Goal: Find specific page/section: Locate item on page

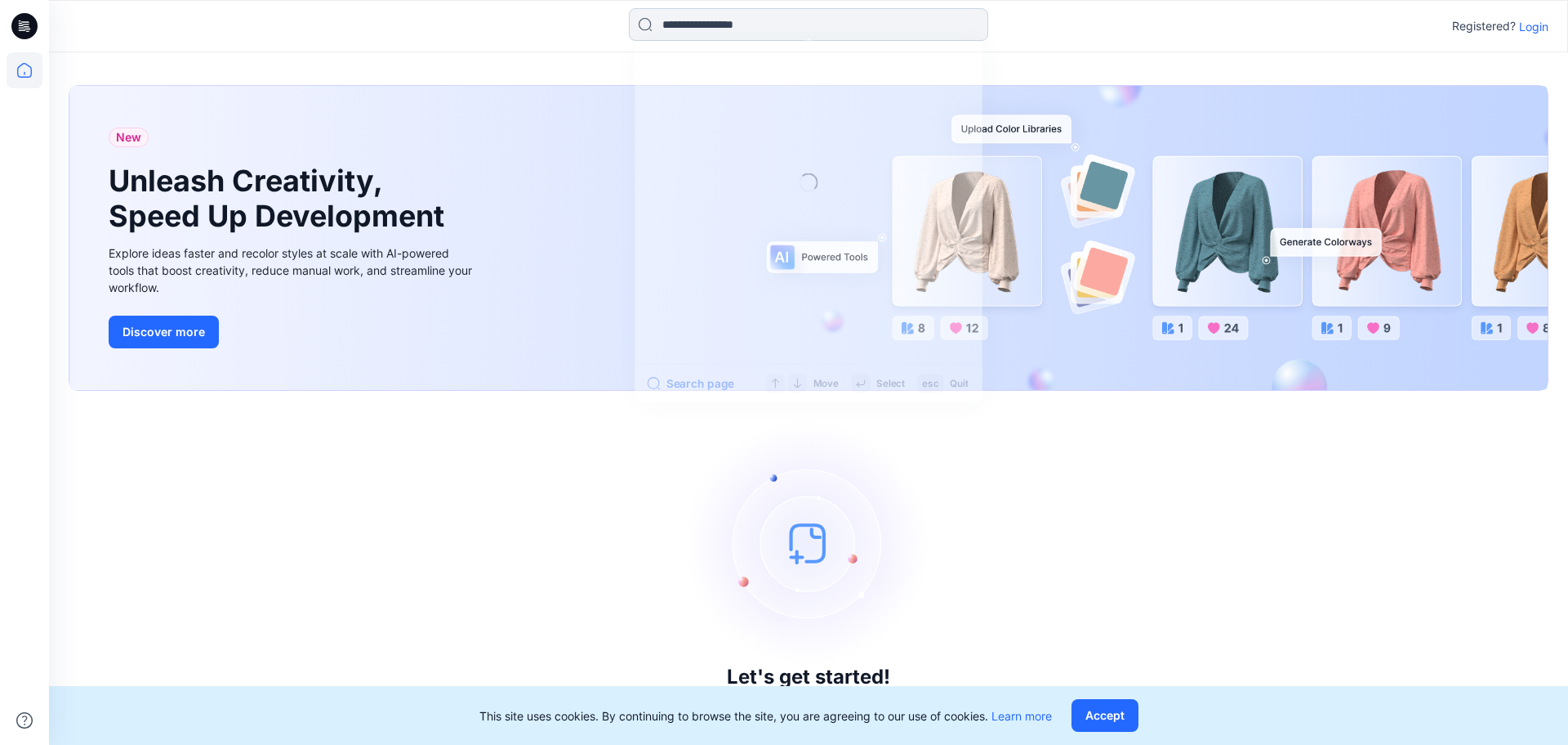
click at [815, 31] on input at bounding box center [809, 24] width 359 height 33
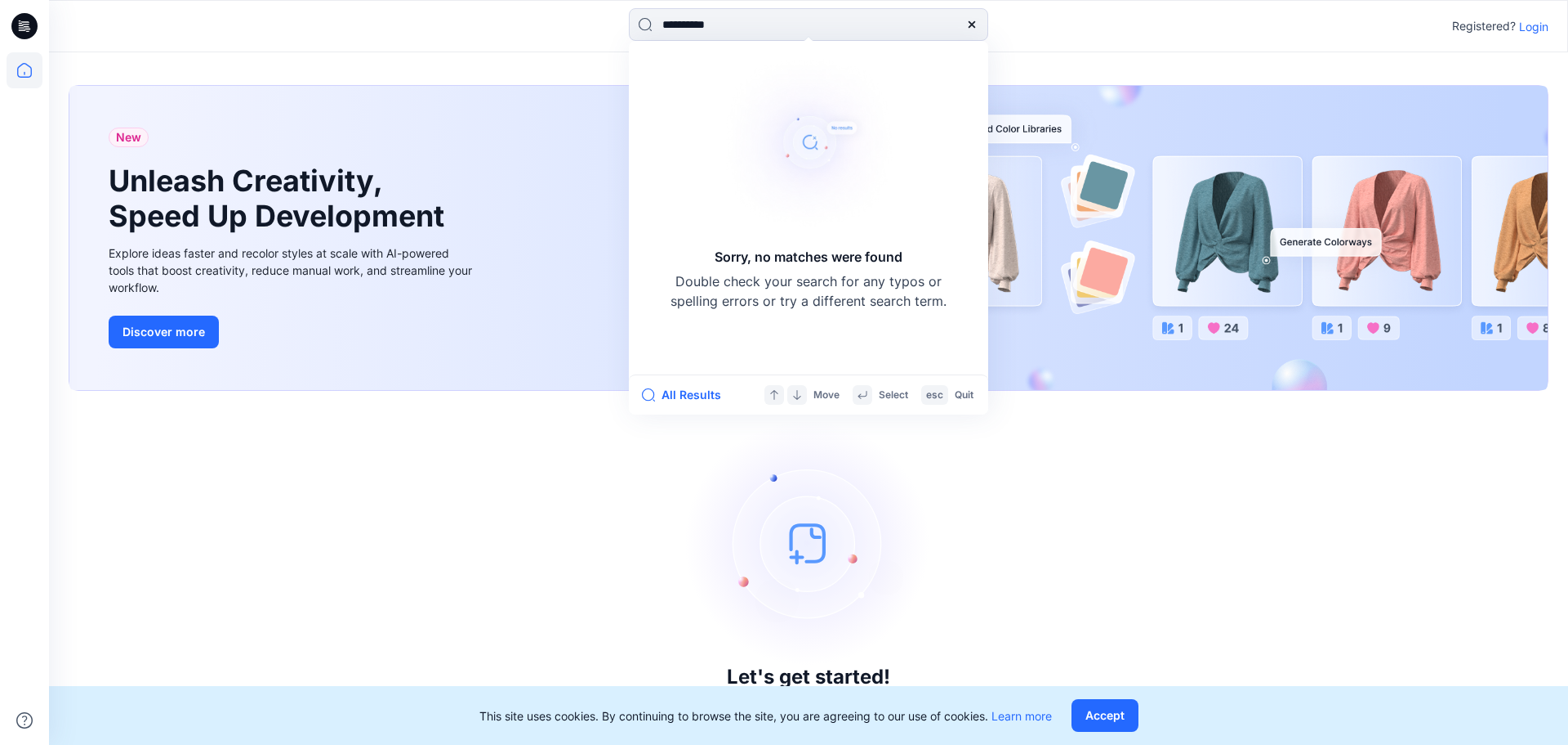
drag, startPoint x: 787, startPoint y: 15, endPoint x: 505, endPoint y: -3, distance: 282.6
click at [505, 0] on html "**********" at bounding box center [784, 372] width 1568 height 745
type input "**********"
click at [1539, 33] on p "Login" at bounding box center [1534, 26] width 30 height 17
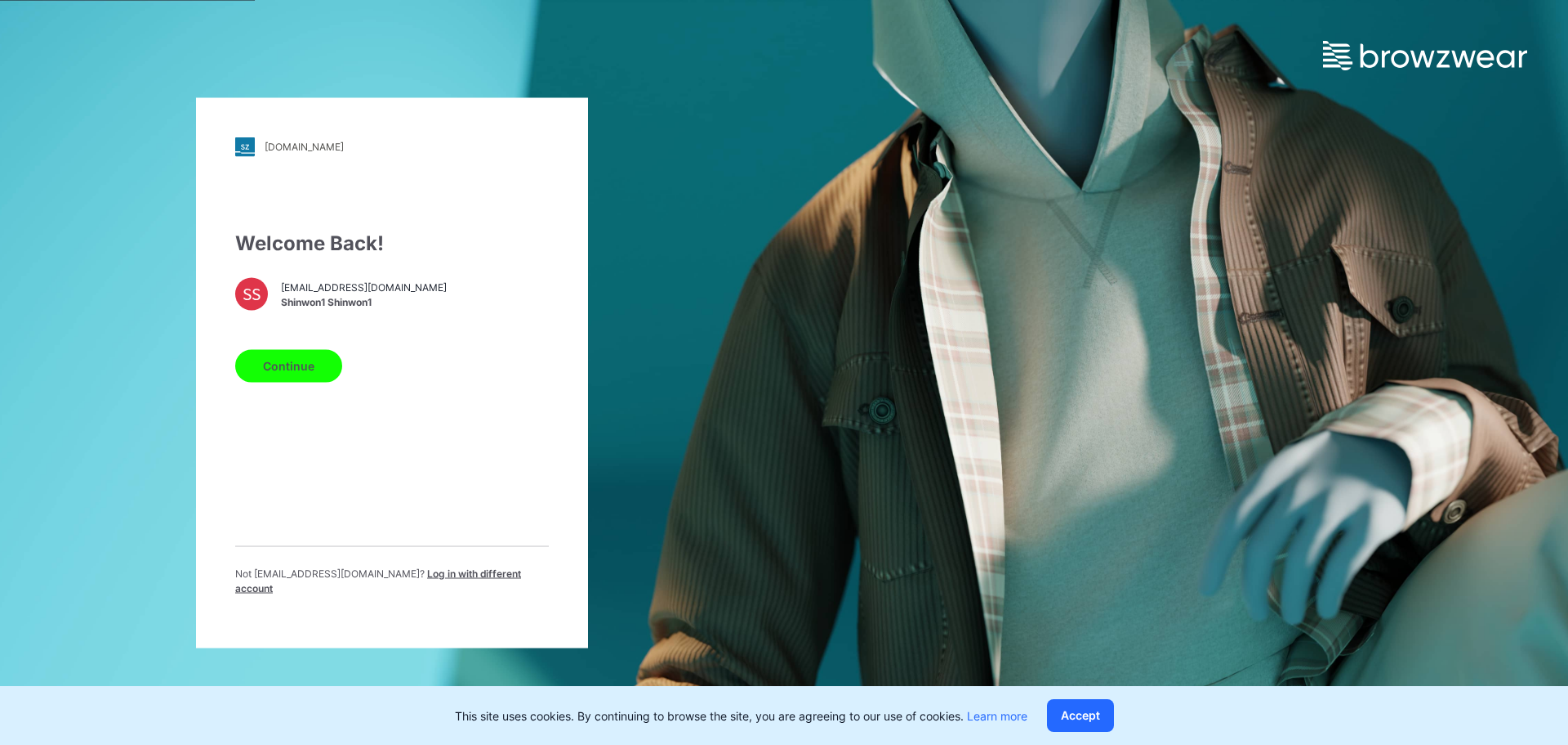
click at [352, 295] on span "[EMAIL_ADDRESS][DOMAIN_NAME]" at bounding box center [364, 287] width 166 height 15
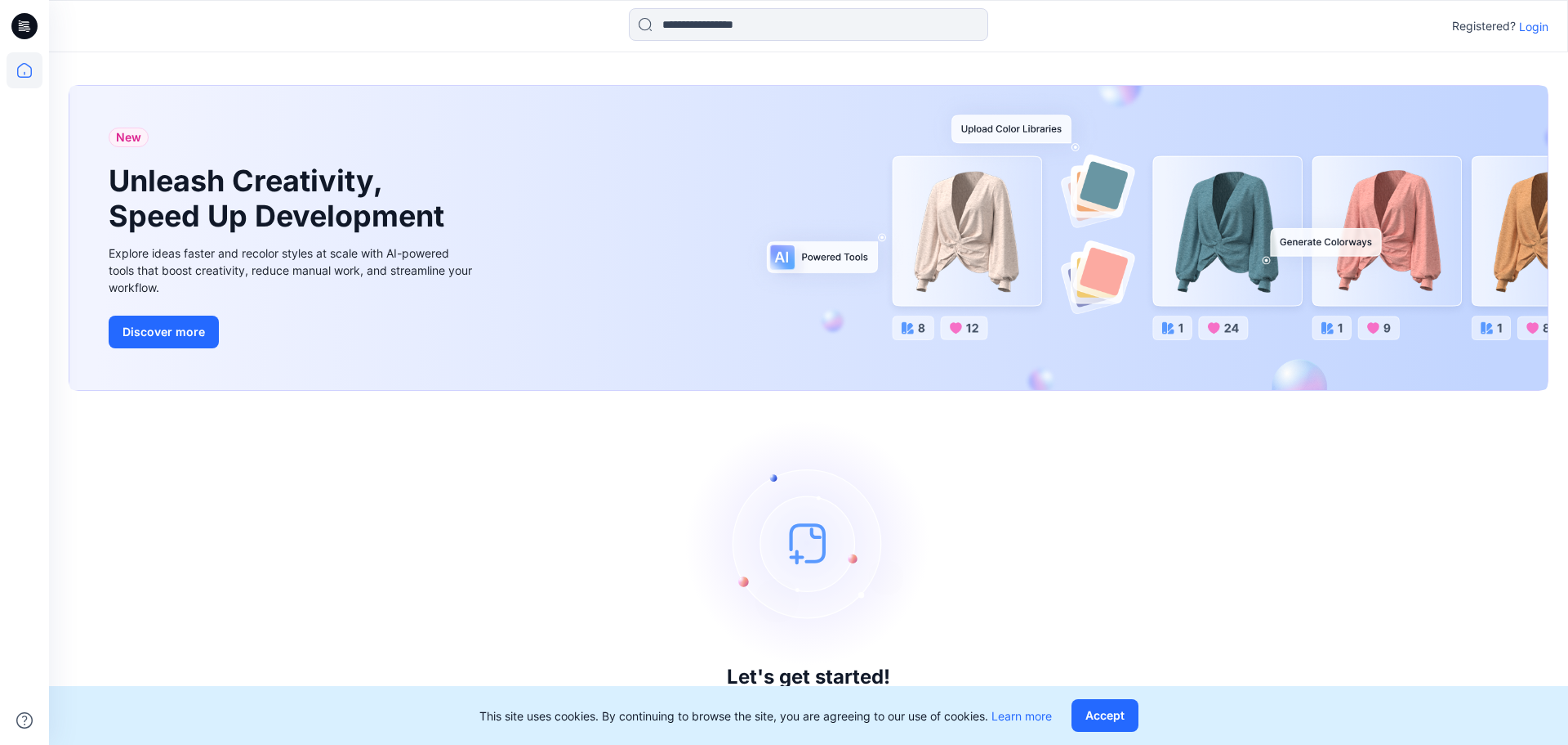
click at [1526, 23] on p "Login" at bounding box center [1534, 26] width 30 height 17
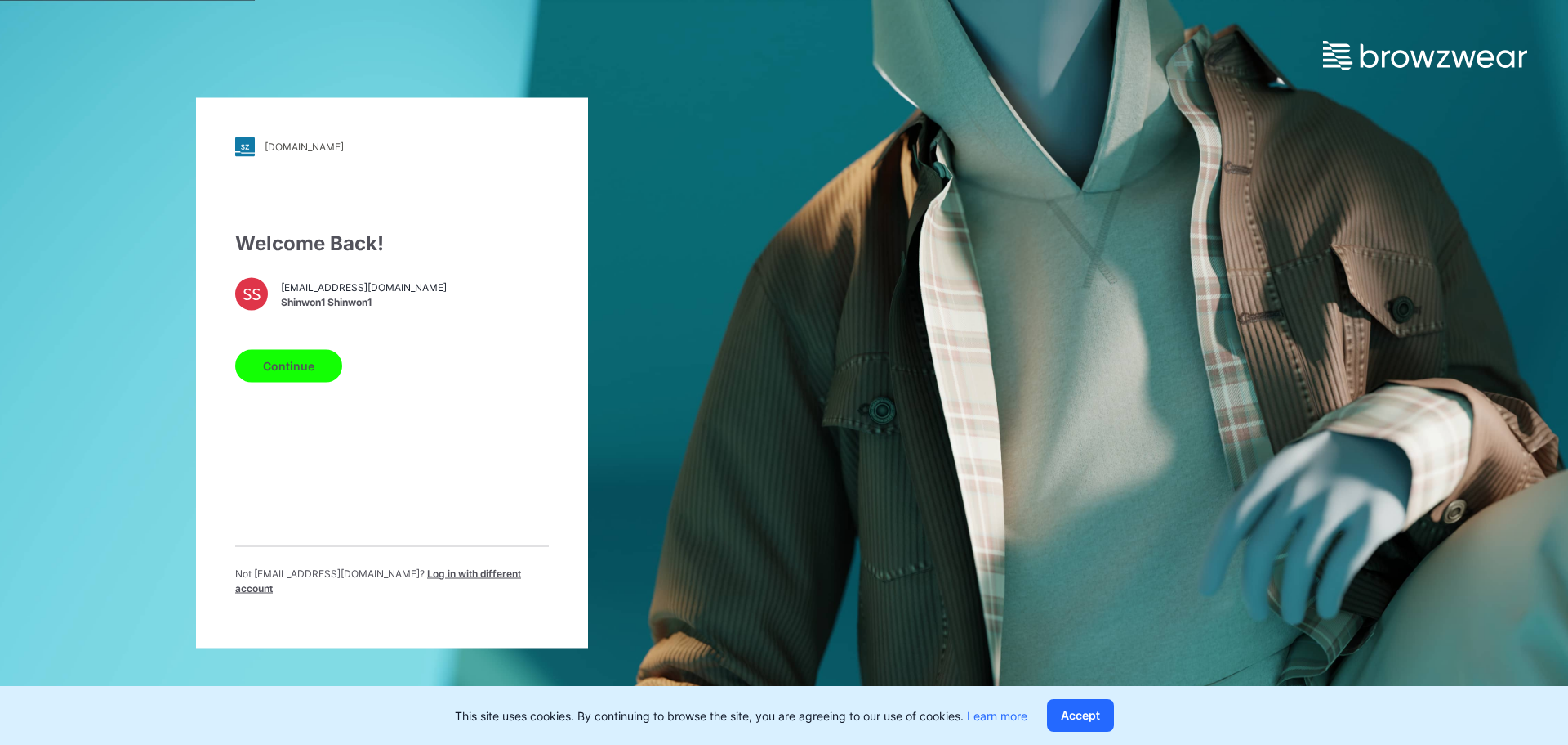
click at [310, 376] on button "Continue" at bounding box center [289, 365] width 107 height 33
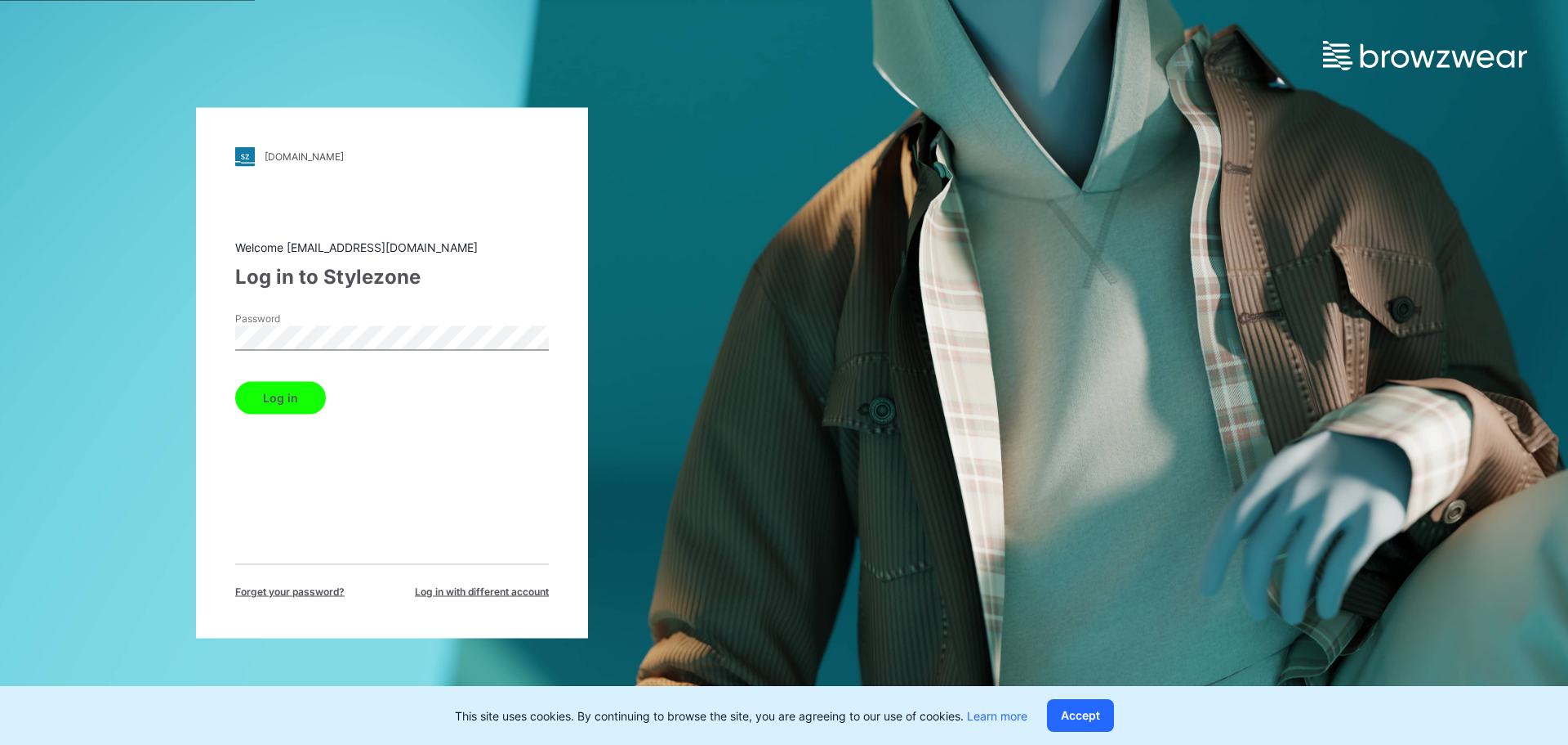
click at [290, 402] on button "Log in" at bounding box center [281, 397] width 91 height 33
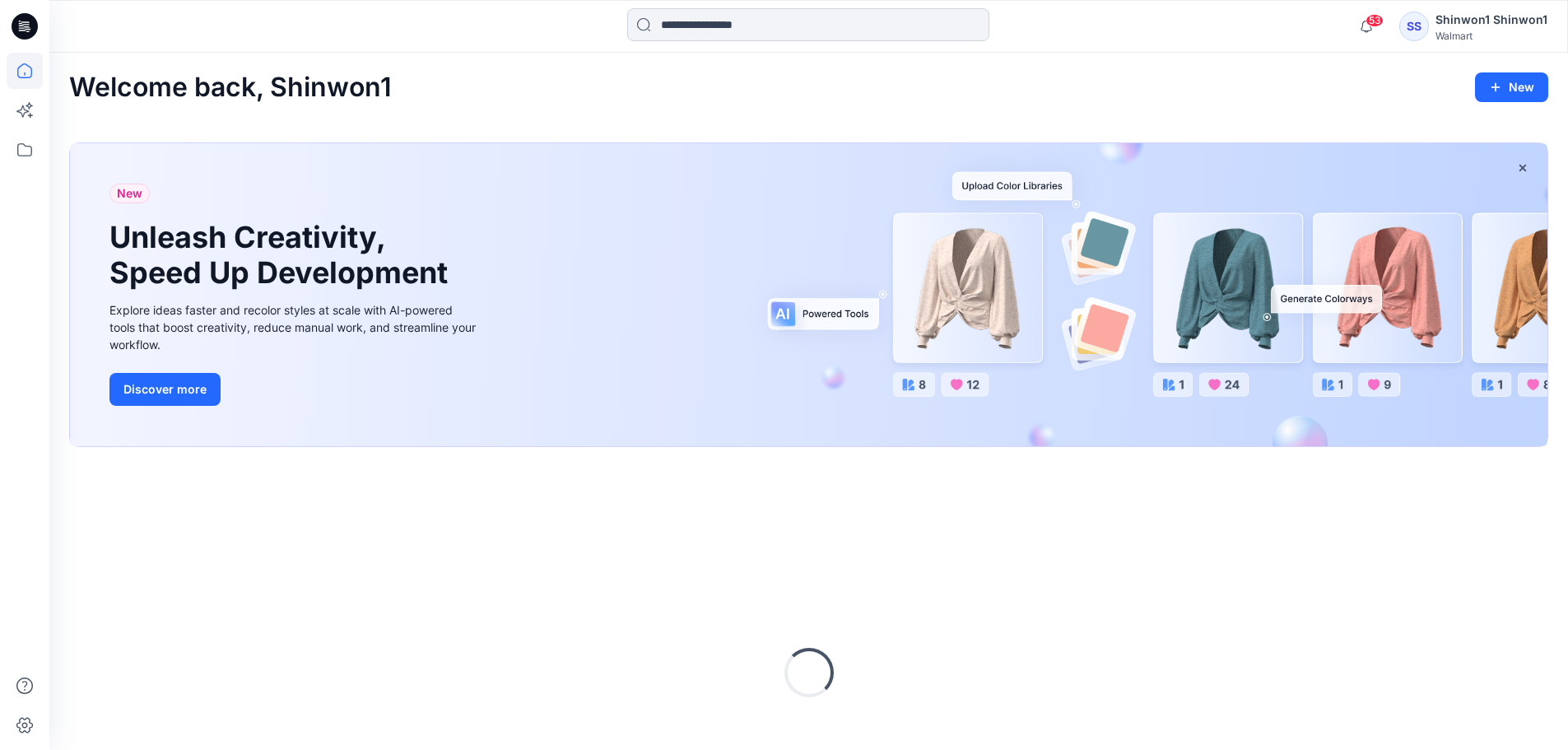
click at [755, 32] on input at bounding box center [808, 24] width 362 height 33
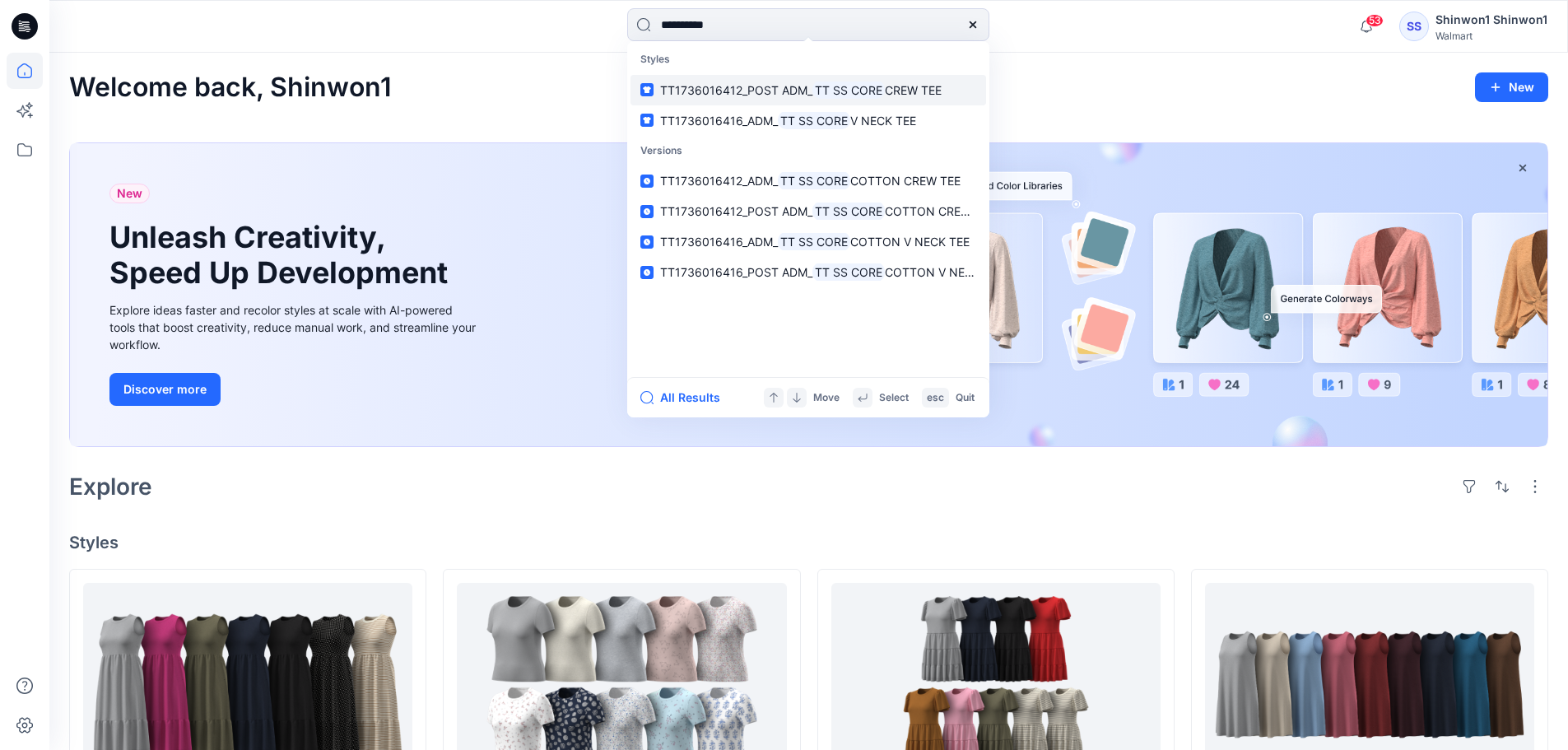
type input "**********"
click at [739, 86] on span "TT1736016412_POST ADM_" at bounding box center [735, 90] width 152 height 14
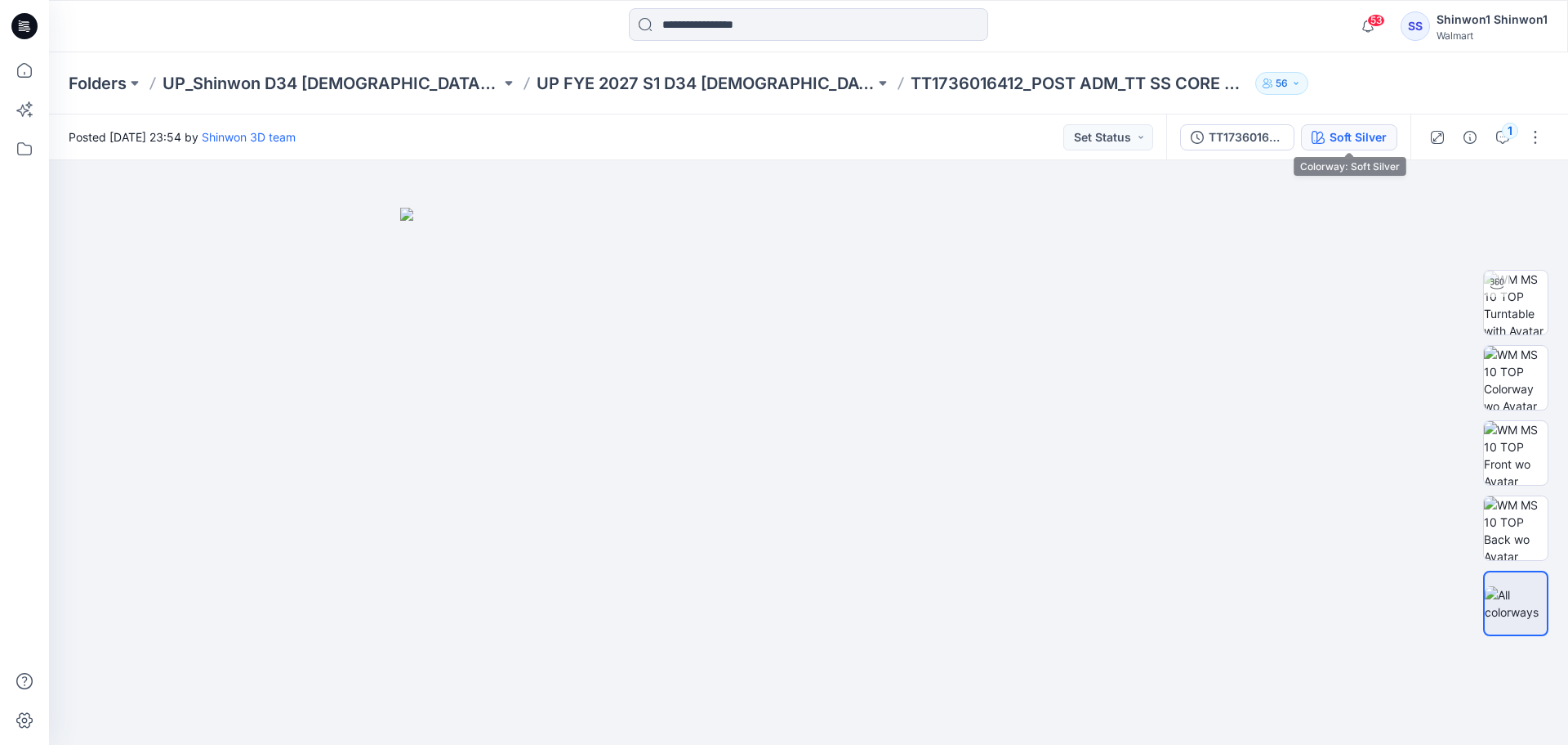
click at [1391, 145] on button "Soft Silver" at bounding box center [1349, 137] width 97 height 27
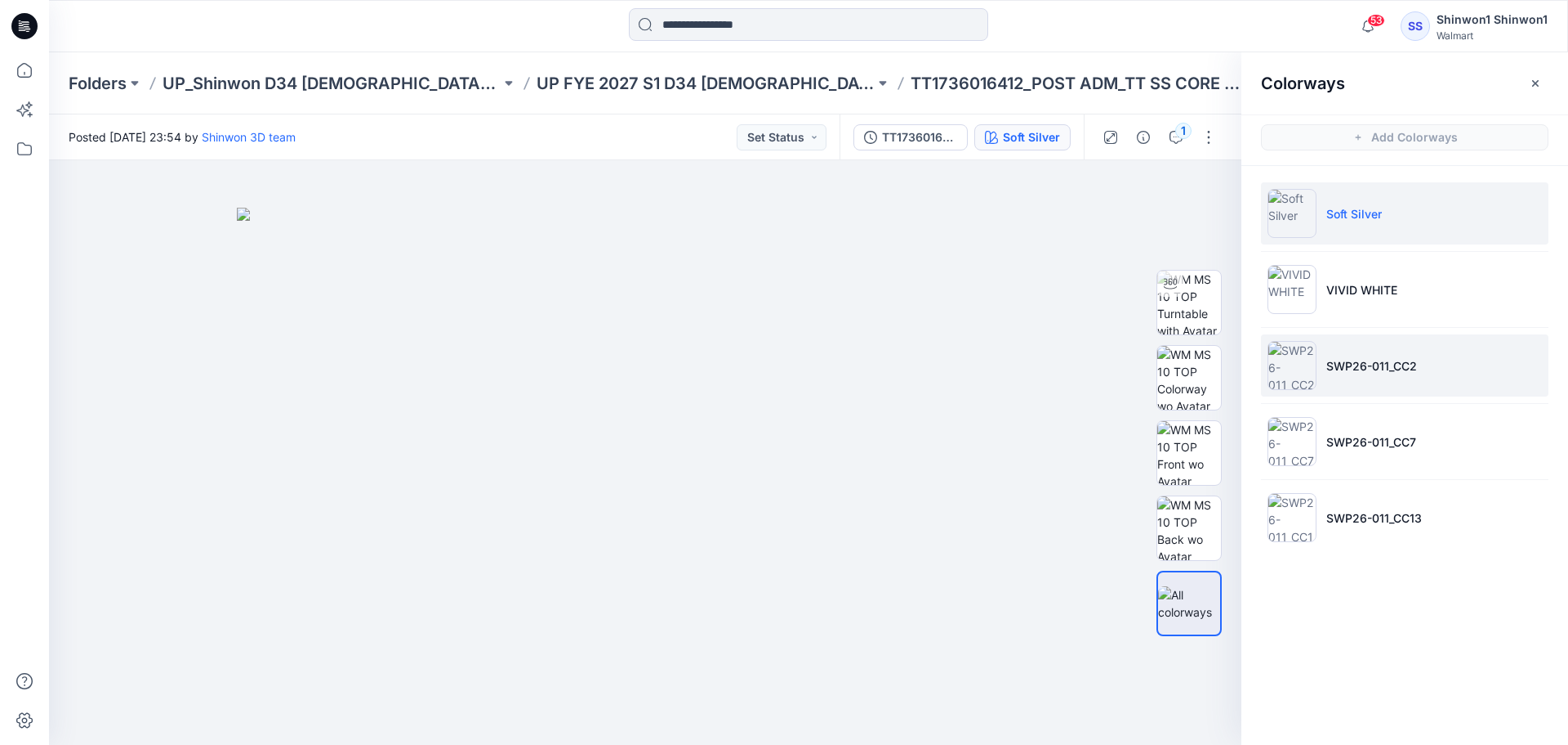
click at [1342, 366] on p "SWP26-011_CC2" at bounding box center [1372, 365] width 91 height 17
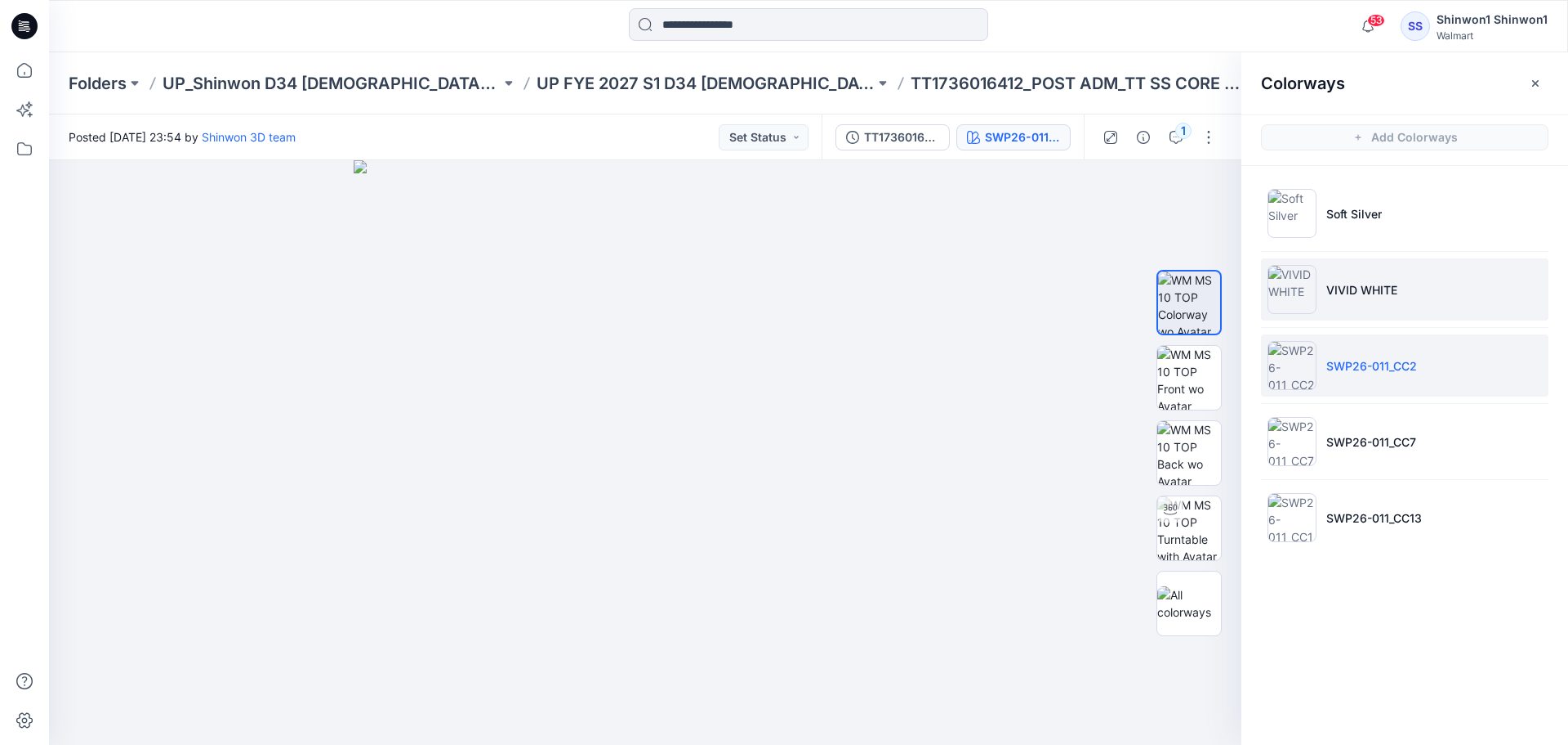
click at [1387, 281] on p "VIVID WHITE" at bounding box center [1362, 289] width 71 height 17
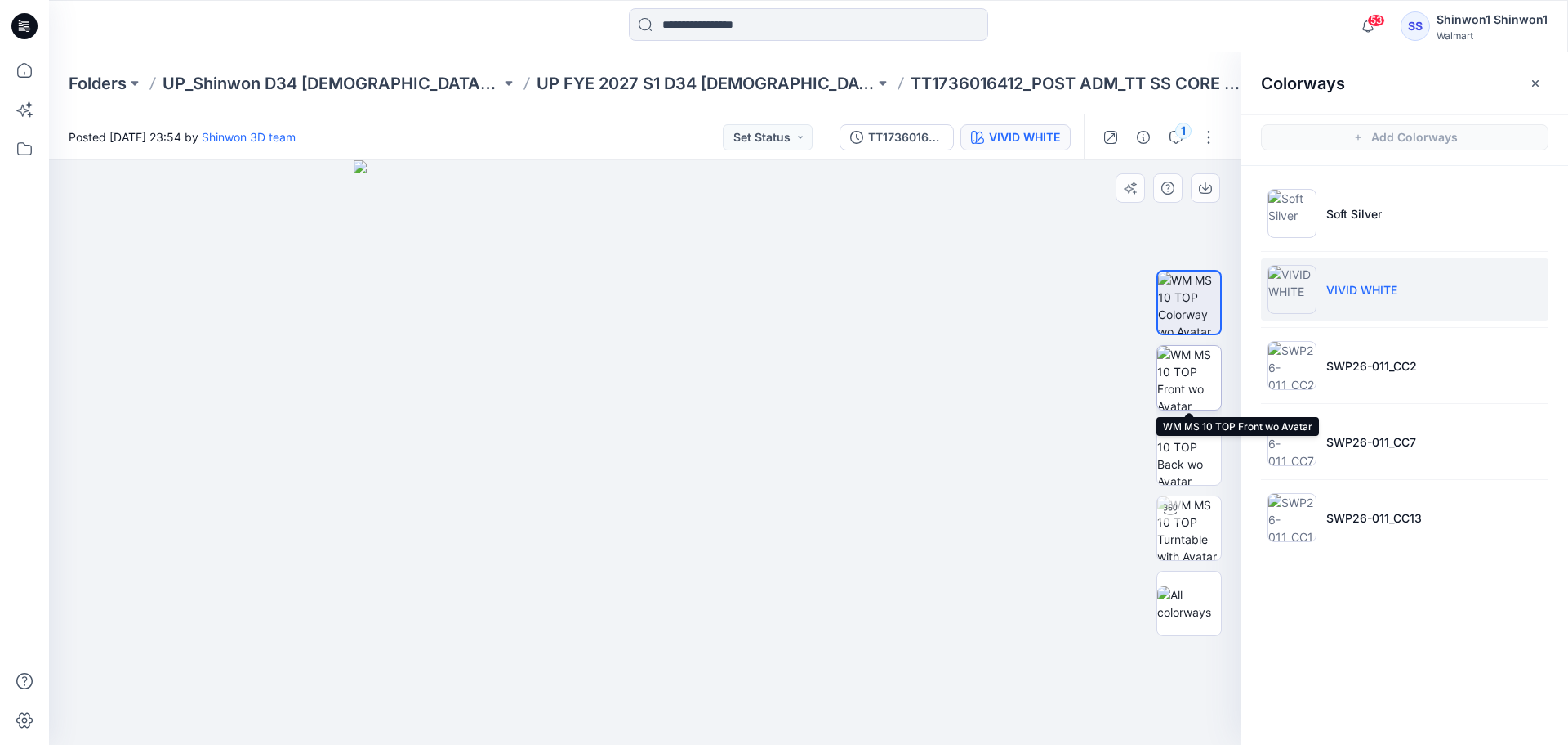
click at [1183, 378] on img at bounding box center [1189, 377] width 64 height 64
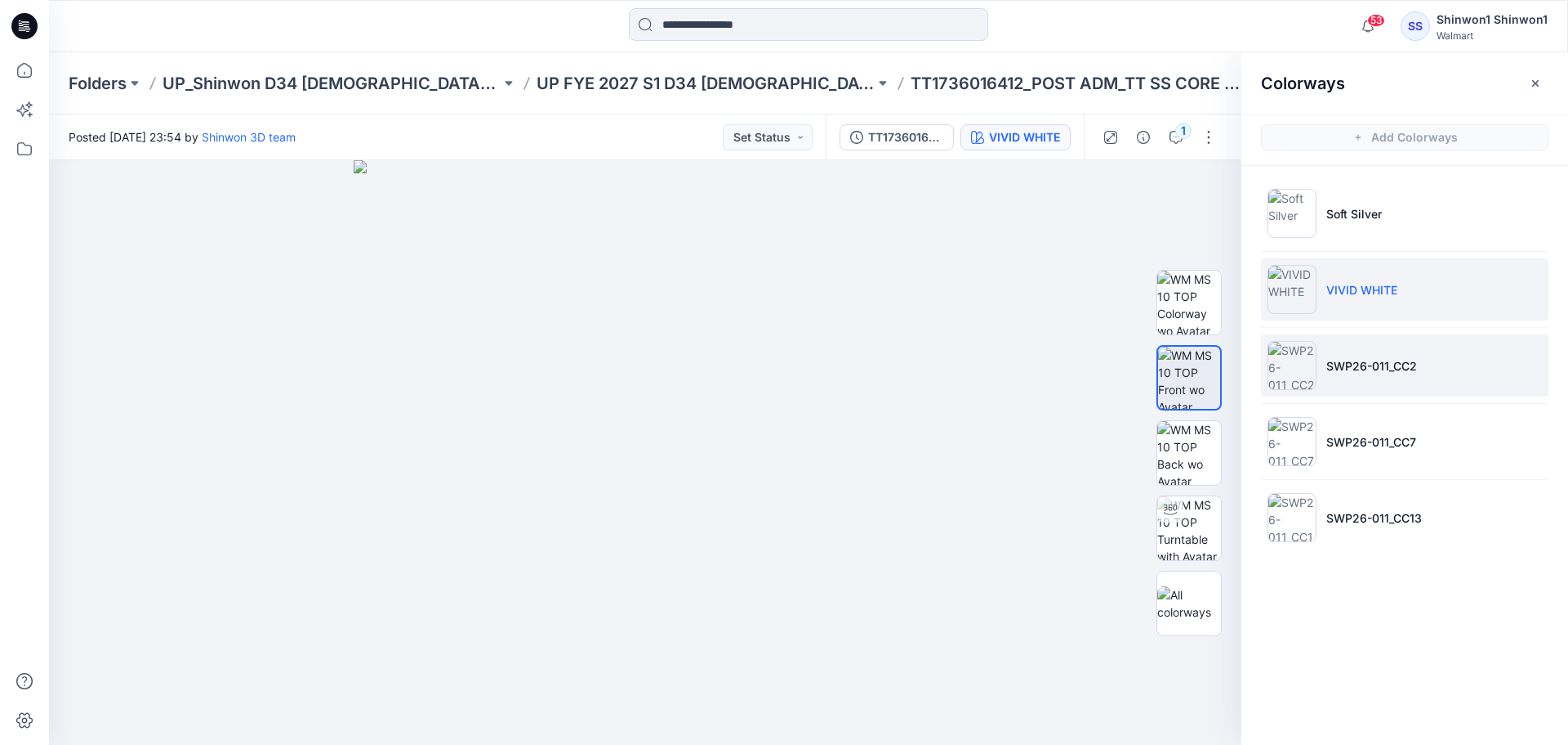
click at [1324, 363] on li "SWP26-011_CC2" at bounding box center [1405, 365] width 288 height 62
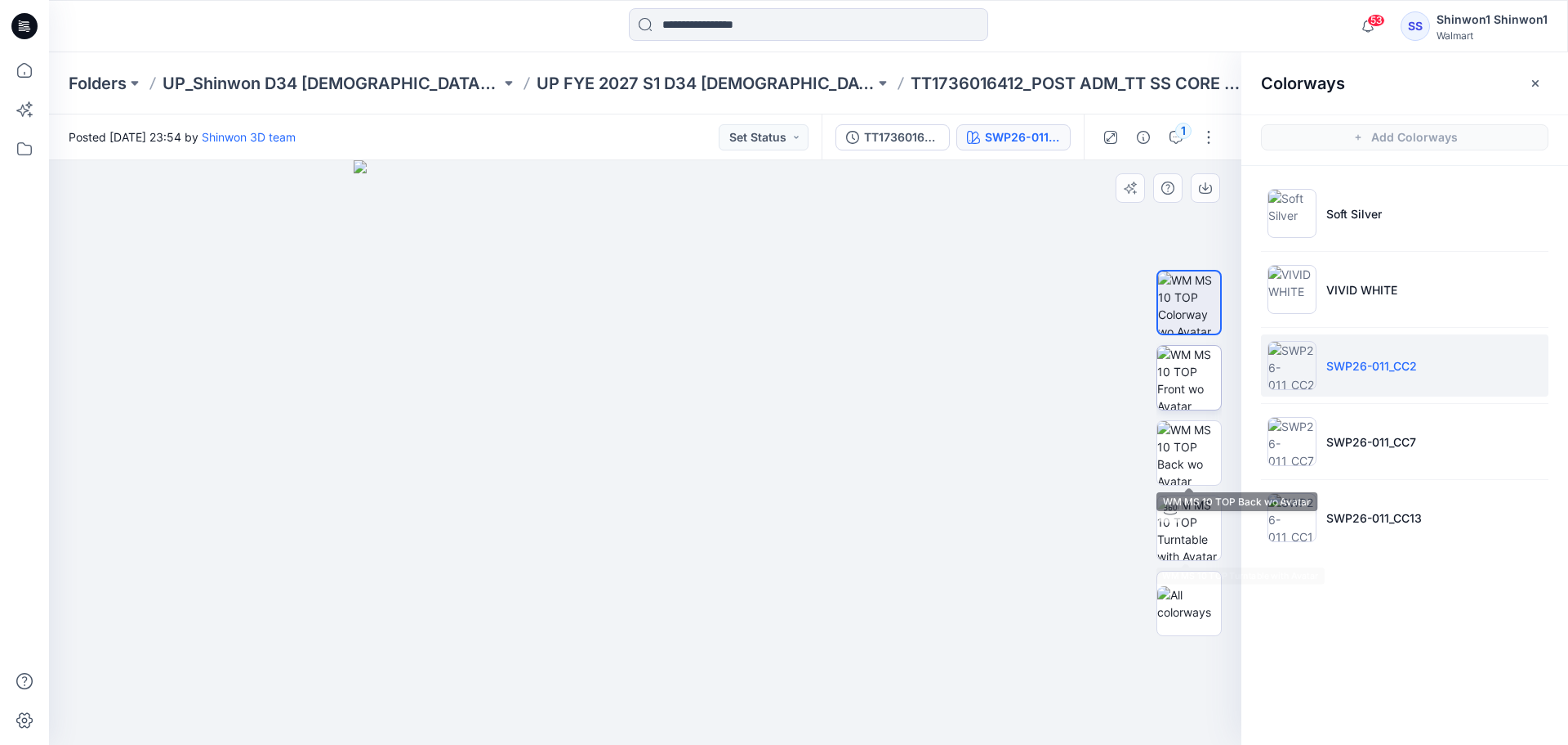
click at [1210, 372] on img at bounding box center [1189, 377] width 64 height 64
